Goal: Transaction & Acquisition: Purchase product/service

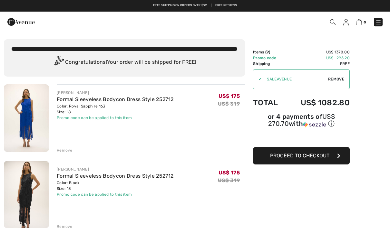
click at [19, 26] on img at bounding box center [20, 21] width 27 height 13
click at [333, 24] on img at bounding box center [332, 21] width 5 height 5
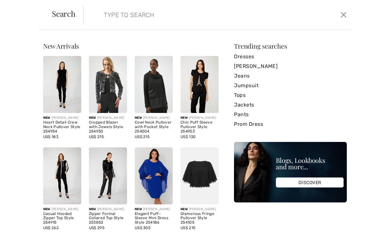
click at [158, 20] on input "search" at bounding box center [189, 14] width 180 height 19
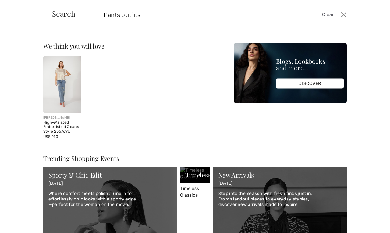
type input "Pants outfits"
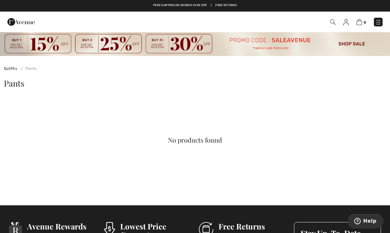
click at [333, 24] on img at bounding box center [332, 21] width 5 height 5
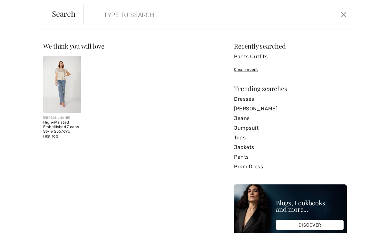
click at [145, 14] on input "search" at bounding box center [189, 14] width 180 height 19
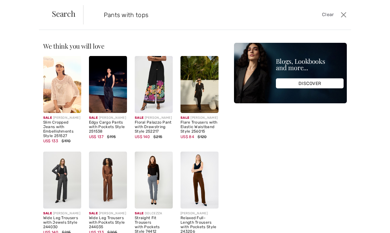
type input "Pants with tops"
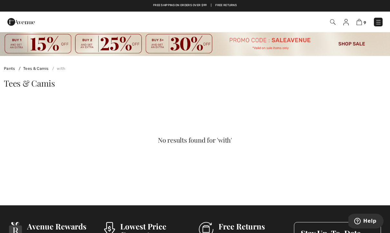
click at [380, 25] on img at bounding box center [378, 22] width 6 height 6
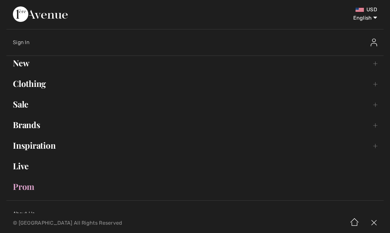
click at [46, 87] on link "Clothing Toggle submenu" at bounding box center [194, 84] width 377 height 14
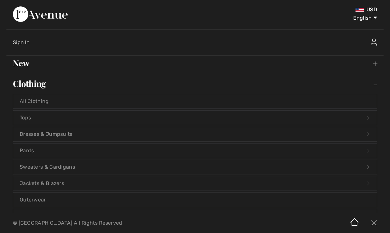
click at [46, 117] on link "Tops Open submenu" at bounding box center [195, 118] width 364 height 14
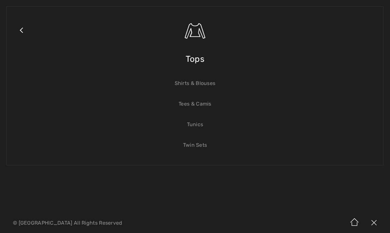
click at [196, 125] on link "Tunics" at bounding box center [195, 125] width 364 height 14
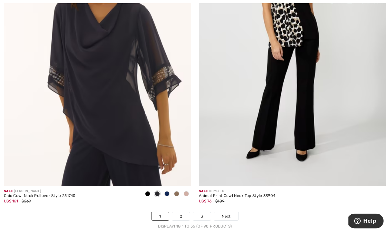
scroll to position [5551, 0]
click at [184, 213] on link "2" at bounding box center [181, 217] width 18 height 8
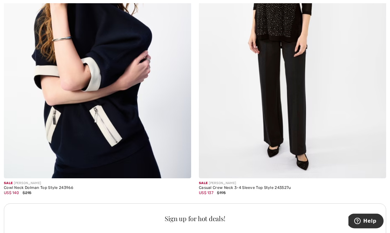
scroll to position [1747, 0]
click at [124, 81] on img at bounding box center [97, 37] width 187 height 281
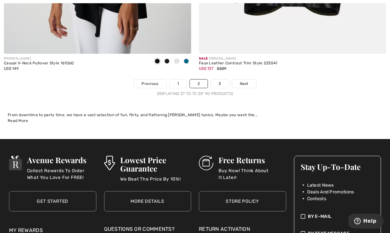
scroll to position [5734, 0]
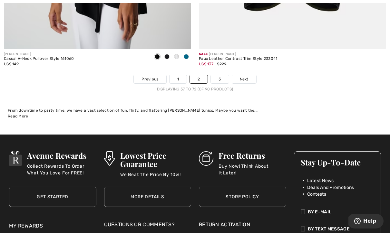
click at [241, 78] on link "Next" at bounding box center [244, 79] width 24 height 8
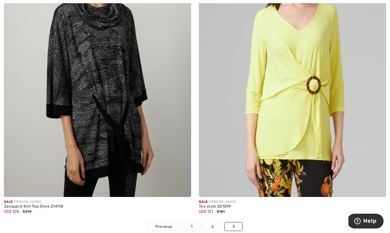
scroll to position [2781, 0]
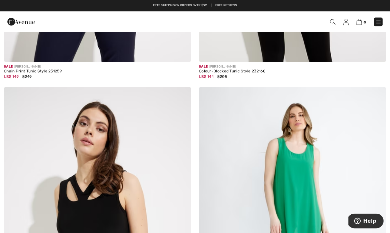
click at [377, 22] on img at bounding box center [378, 22] width 6 height 6
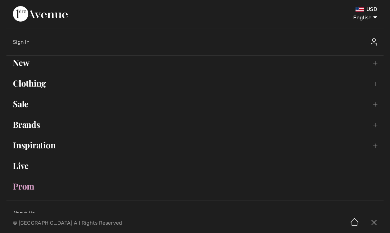
scroll to position [638, 0]
click at [33, 82] on link "Clothing Toggle submenu" at bounding box center [194, 84] width 377 height 14
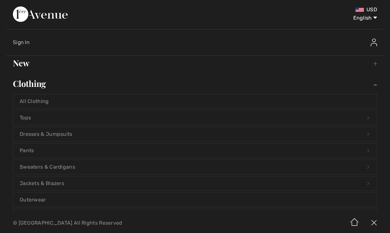
click at [53, 167] on link "Sweaters & Cardigans Open submenu" at bounding box center [195, 167] width 364 height 14
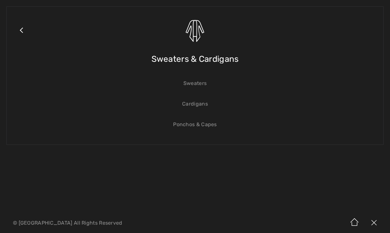
click at [203, 102] on link "Cardigans" at bounding box center [195, 104] width 364 height 14
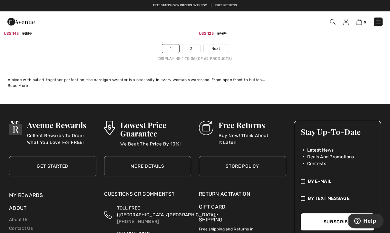
scroll to position [5764, 0]
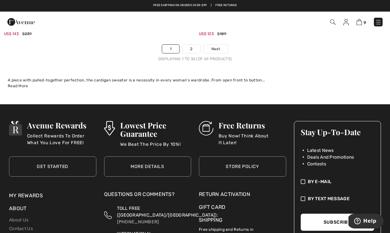
click at [222, 45] on link "Next" at bounding box center [216, 49] width 24 height 8
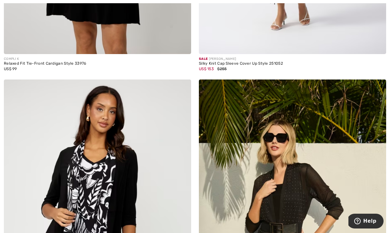
scroll to position [1566, 0]
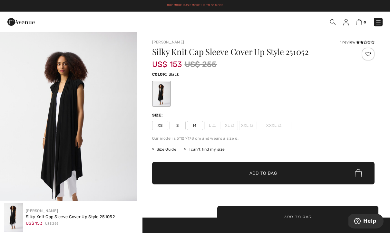
click at [381, 20] on img at bounding box center [378, 22] width 6 height 6
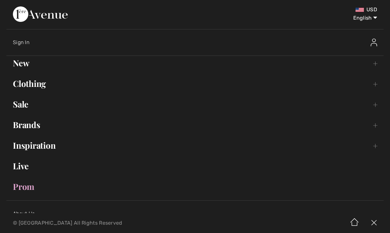
click at [40, 82] on link "Clothing Toggle submenu" at bounding box center [194, 84] width 377 height 14
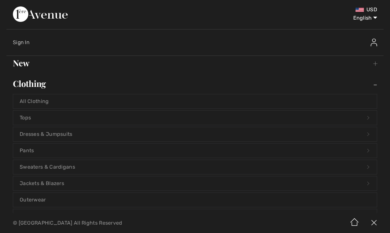
click at [52, 184] on link "Jackets & Blazers Open submenu" at bounding box center [195, 184] width 364 height 14
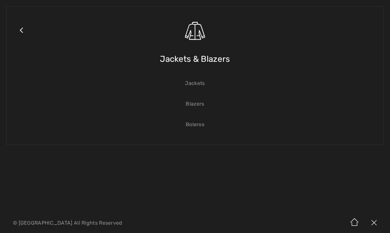
click at [199, 85] on link "Jackets" at bounding box center [195, 83] width 364 height 14
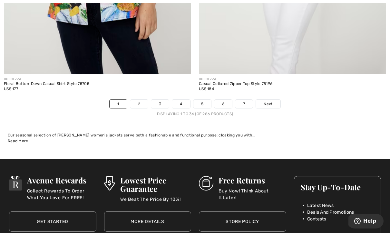
scroll to position [5722, 0]
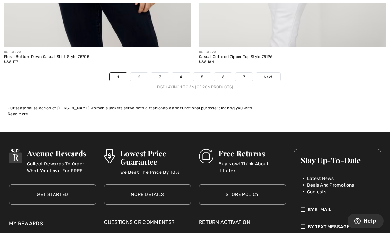
click at [275, 73] on link "Next" at bounding box center [268, 77] width 24 height 8
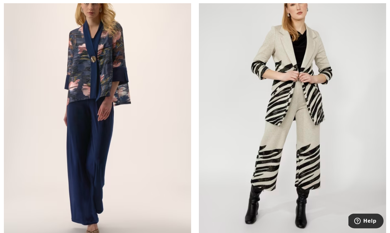
scroll to position [4307, 0]
click at [309, 104] on img at bounding box center [292, 109] width 187 height 281
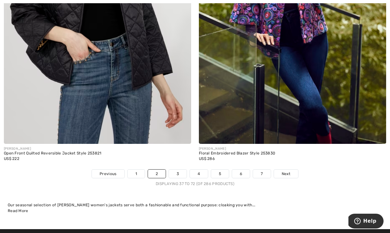
scroll to position [5633, 0]
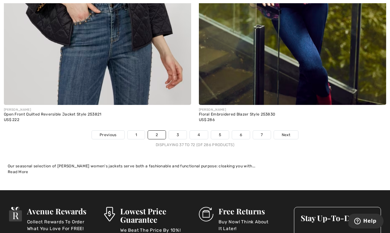
click at [292, 131] on link "Next" at bounding box center [286, 135] width 24 height 8
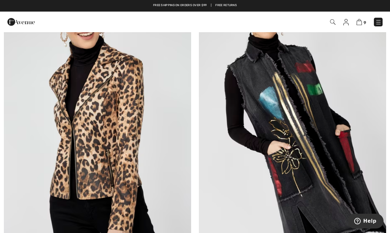
scroll to position [4575, 0]
click at [318, 125] on img at bounding box center [292, 134] width 187 height 281
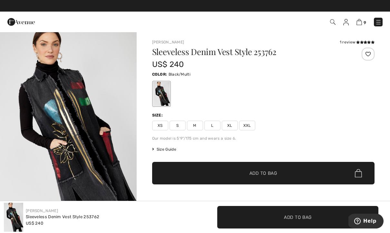
click at [233, 126] on span "XL" at bounding box center [230, 126] width 16 height 10
click at [275, 174] on span "Add to Bag" at bounding box center [264, 173] width 28 height 7
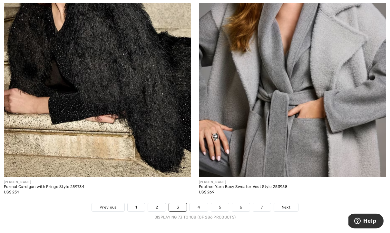
scroll to position [5606, 0]
click at [290, 205] on span "Next" at bounding box center [286, 208] width 9 height 6
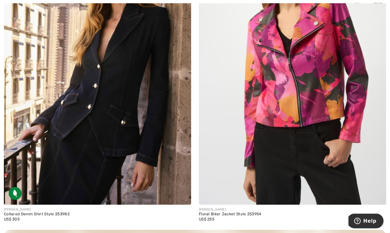
scroll to position [3620, 0]
click at [98, 92] on img at bounding box center [97, 64] width 187 height 281
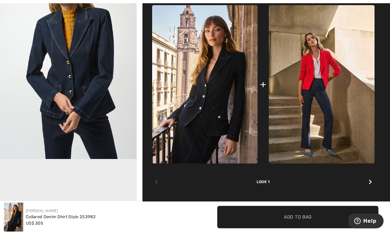
scroll to position [282, 0]
click at [371, 177] on div at bounding box center [370, 182] width 8 height 13
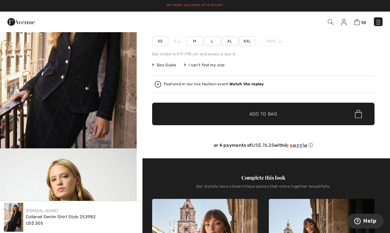
scroll to position [80, 0]
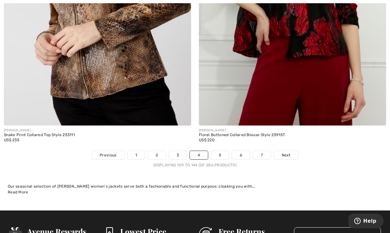
scroll to position [5644, 0]
click at [284, 153] on span "Next" at bounding box center [286, 156] width 9 height 6
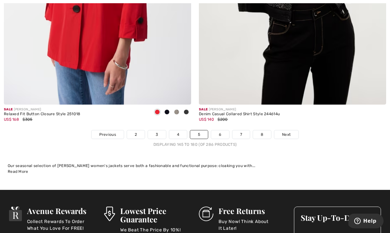
scroll to position [5719, 0]
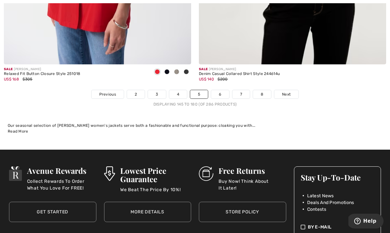
click at [290, 94] on link "Next" at bounding box center [286, 94] width 24 height 8
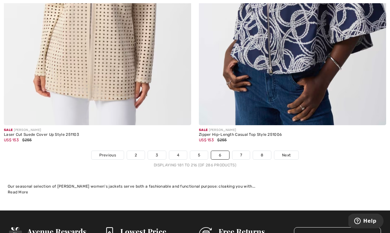
scroll to position [5613, 0]
click at [289, 153] on span "Next" at bounding box center [286, 156] width 9 height 6
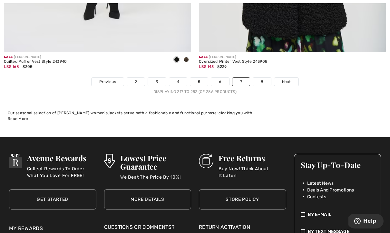
scroll to position [5733, 0]
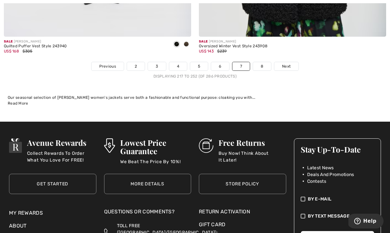
click at [289, 66] on link "Next" at bounding box center [286, 66] width 24 height 8
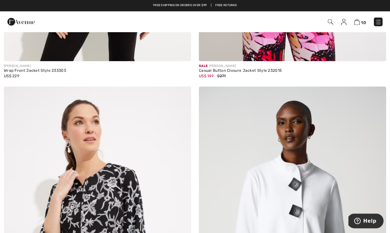
scroll to position [4795, 0]
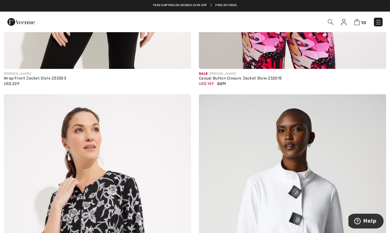
click at [379, 20] on img at bounding box center [378, 22] width 6 height 6
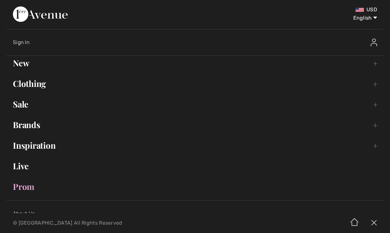
click at [30, 88] on link "Clothing Toggle submenu" at bounding box center [194, 84] width 377 height 14
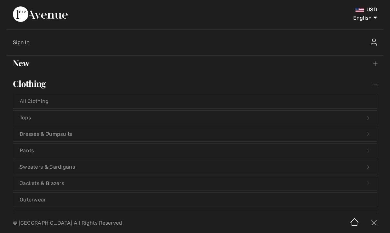
click at [36, 149] on link "Pants Open submenu" at bounding box center [195, 151] width 364 height 14
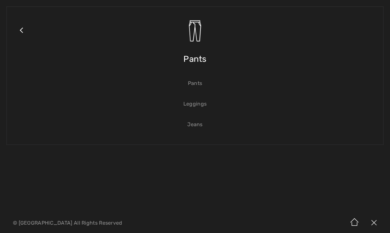
click at [196, 87] on link "Pants" at bounding box center [195, 83] width 364 height 14
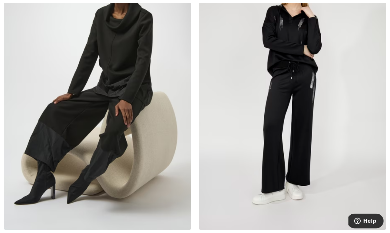
scroll to position [3976, 0]
click at [124, 90] on img at bounding box center [97, 89] width 187 height 281
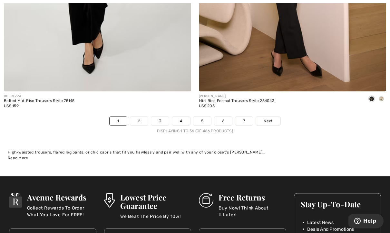
scroll to position [5688, 0]
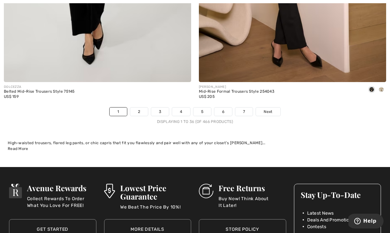
click at [270, 109] on span "Next" at bounding box center [268, 112] width 9 height 6
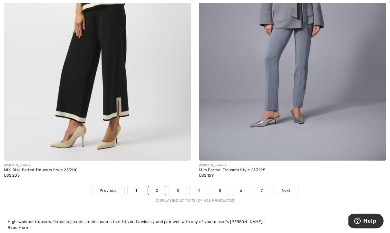
scroll to position [5639, 0]
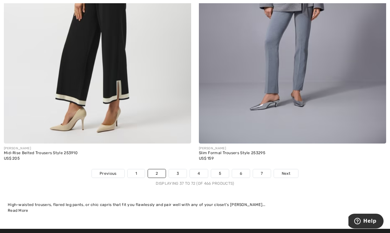
click at [285, 171] on span "Next" at bounding box center [286, 174] width 9 height 6
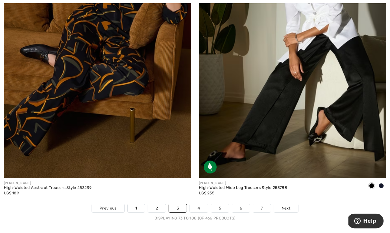
scroll to position [5560, 0]
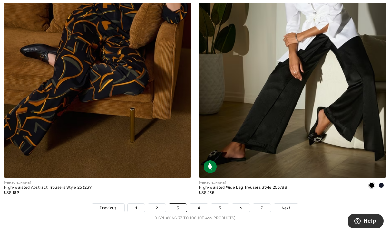
click at [290, 205] on span "Next" at bounding box center [286, 208] width 9 height 6
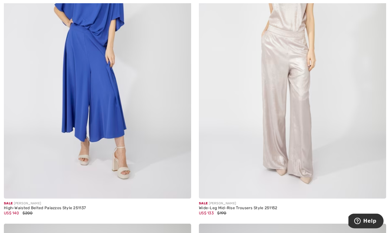
scroll to position [2752, 0]
click at [57, 206] on div "High-Waisted Belted Palazzos Style 251137" at bounding box center [45, 208] width 82 height 5
click at [106, 69] on img at bounding box center [97, 58] width 187 height 281
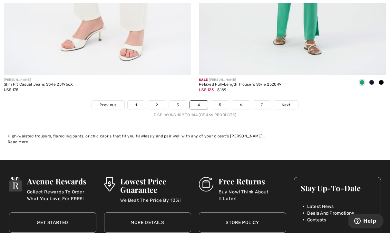
scroll to position [5708, 0]
click at [282, 104] on link "Next" at bounding box center [286, 105] width 24 height 8
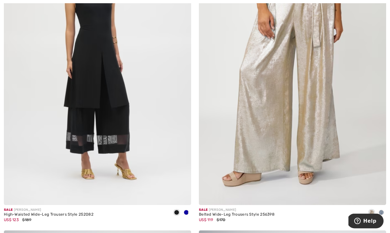
scroll to position [4613, 0]
click at [60, 153] on img at bounding box center [97, 64] width 187 height 281
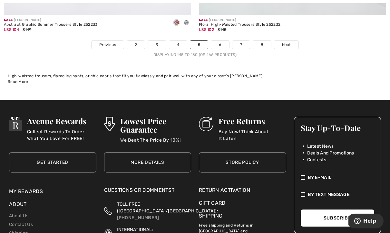
scroll to position [5769, 0]
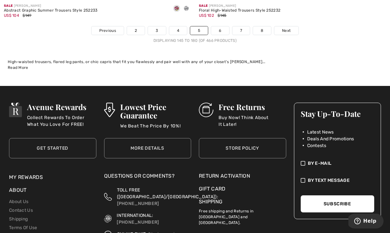
click at [290, 28] on span "Next" at bounding box center [286, 31] width 9 height 6
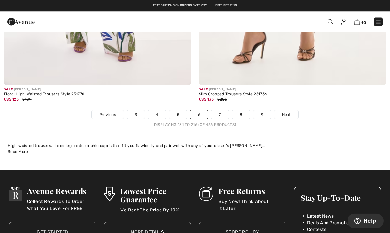
scroll to position [5698, 0]
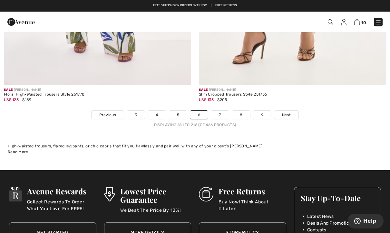
click at [290, 112] on span "Next" at bounding box center [286, 115] width 9 height 6
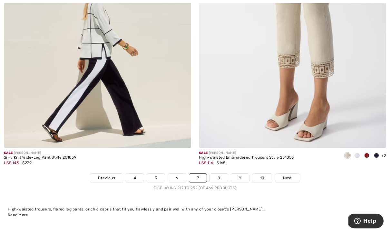
scroll to position [5590, 0]
click at [292, 175] on span "Next" at bounding box center [287, 178] width 9 height 6
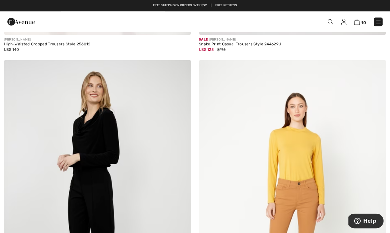
scroll to position [1278, 0]
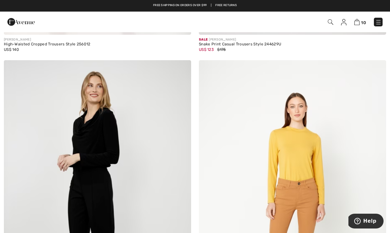
click at [378, 23] on img at bounding box center [378, 22] width 6 height 6
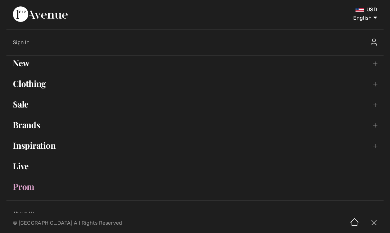
click at [25, 67] on link "New Toggle submenu" at bounding box center [194, 63] width 377 height 14
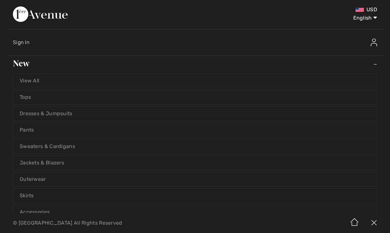
click at [52, 113] on link "Dresses & Jumpsuits" at bounding box center [195, 114] width 364 height 14
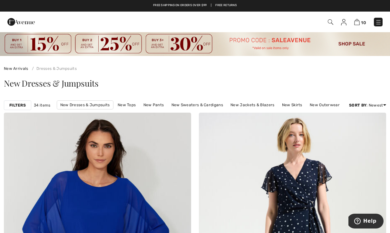
click at [377, 25] on img at bounding box center [378, 22] width 6 height 6
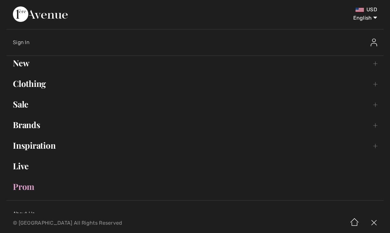
click at [24, 67] on link "New Toggle submenu" at bounding box center [194, 63] width 377 height 14
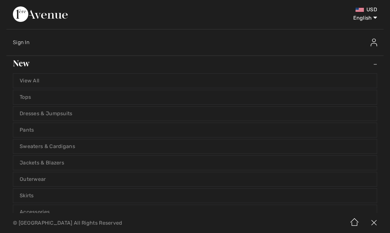
click at [35, 82] on link "View All" at bounding box center [195, 81] width 364 height 14
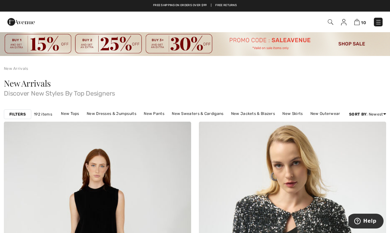
click at [19, 114] on strong "Filters" at bounding box center [17, 115] width 16 height 6
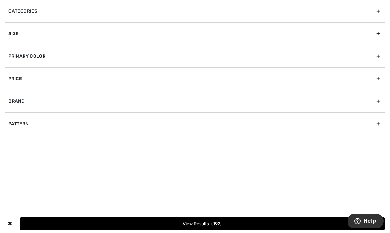
click at [51, 29] on div "Size" at bounding box center [195, 33] width 380 height 23
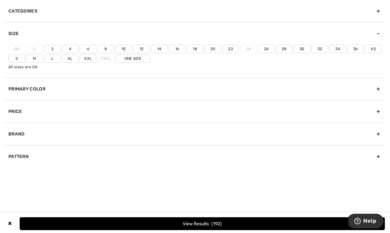
click at [200, 50] on label "18" at bounding box center [195, 49] width 17 height 8
click at [0, 0] on input"] "18" at bounding box center [0, 0] width 0 height 0
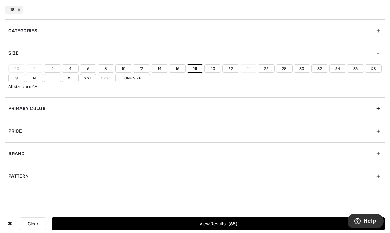
click at [69, 78] on label "Xl" at bounding box center [70, 78] width 17 height 8
click at [0, 0] on input"] "Xl" at bounding box center [0, 0] width 0 height 0
click at [89, 77] on label "Xxl" at bounding box center [88, 78] width 17 height 8
click at [0, 0] on input"] "Xxl" at bounding box center [0, 0] width 0 height 0
click at [138, 79] on label "One Size" at bounding box center [132, 78] width 35 height 8
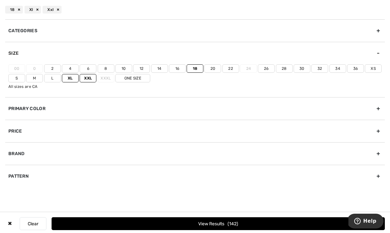
click at [0, 0] on input"] "One Size" at bounding box center [0, 0] width 0 height 0
click at [228, 224] on span "144" at bounding box center [233, 224] width 11 height 5
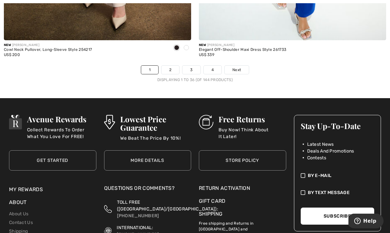
scroll to position [5738, 0]
click at [240, 67] on span "Next" at bounding box center [236, 70] width 9 height 6
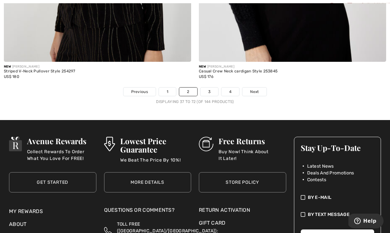
scroll to position [5710, 0]
click at [261, 89] on link "Next" at bounding box center [254, 92] width 24 height 8
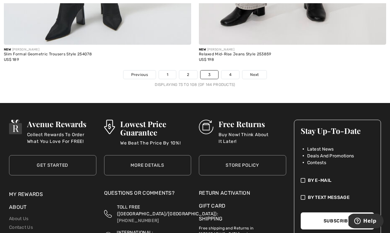
scroll to position [5682, 0]
click at [257, 73] on span "Next" at bounding box center [254, 75] width 9 height 6
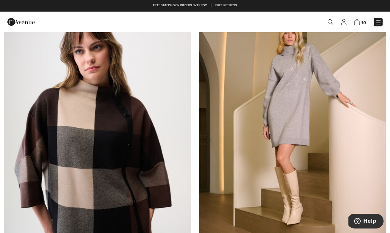
scroll to position [4270, 0]
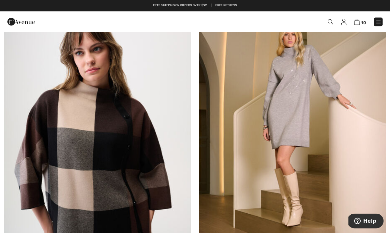
click at [359, 20] on img at bounding box center [356, 22] width 5 height 6
click at [380, 22] on img at bounding box center [378, 22] width 6 height 6
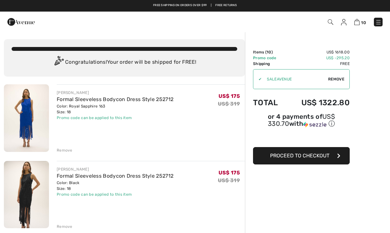
click at [375, 25] on img at bounding box center [378, 22] width 6 height 6
click at [67, 151] on div "Remove" at bounding box center [65, 151] width 16 height 6
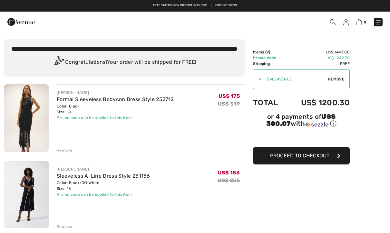
click at [66, 150] on div "Remove" at bounding box center [65, 151] width 16 height 6
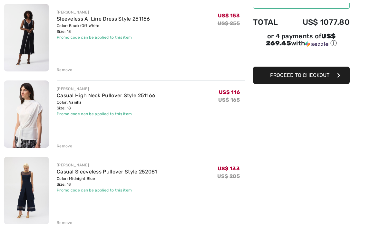
scroll to position [81, 0]
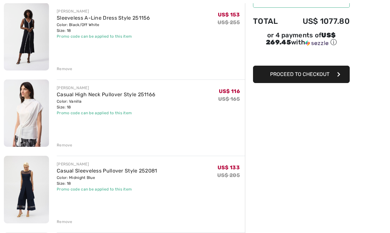
click at [71, 220] on div "Remove" at bounding box center [65, 223] width 16 height 6
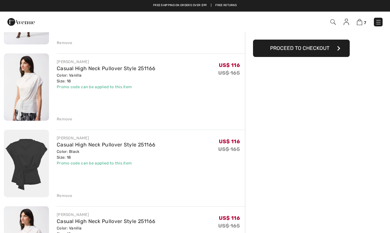
scroll to position [108, 0]
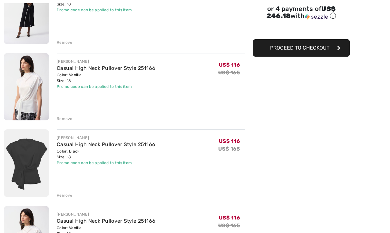
click at [65, 120] on div "Remove" at bounding box center [65, 119] width 16 height 6
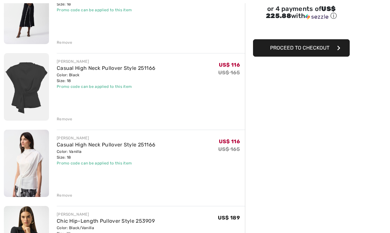
click at [65, 122] on div "Remove" at bounding box center [65, 119] width 16 height 6
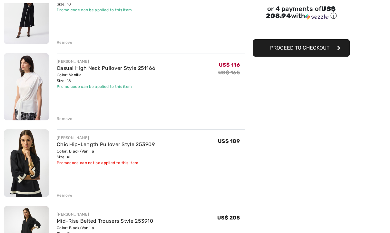
click at [66, 120] on div "Remove" at bounding box center [65, 119] width 16 height 6
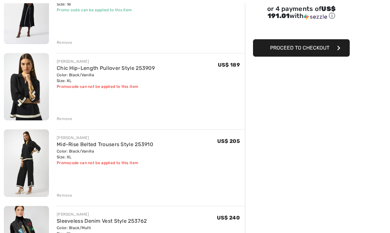
click at [116, 142] on link "Mid-Rise Belted Trousers Style 253910" at bounding box center [105, 145] width 96 height 6
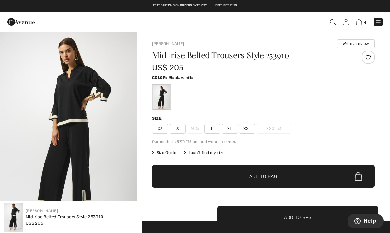
click at [360, 25] on img at bounding box center [359, 22] width 5 height 6
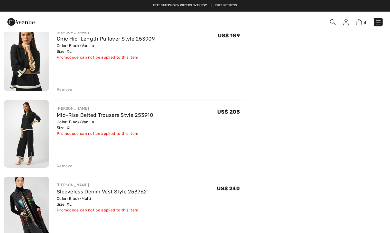
scroll to position [137, 0]
click at [117, 193] on link "Sleeveless Denim Vest Style 253762" at bounding box center [102, 192] width 90 height 6
